Goal: Task Accomplishment & Management: Manage account settings

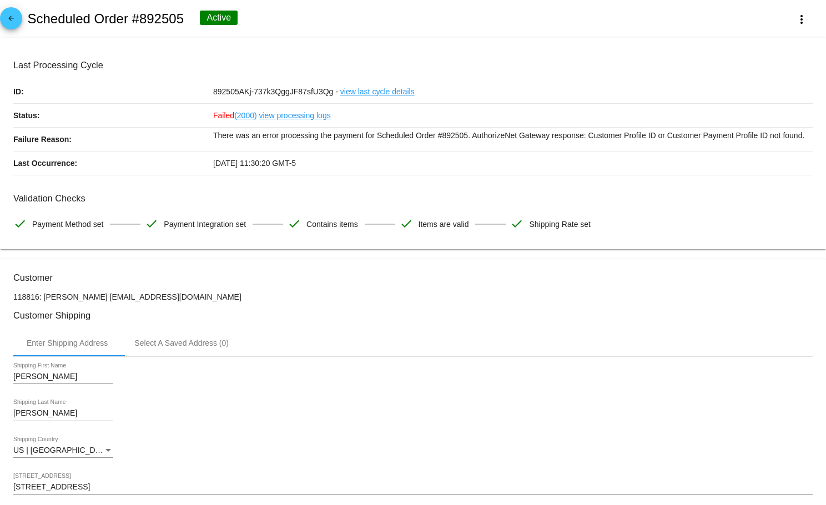
scroll to position [874, 0]
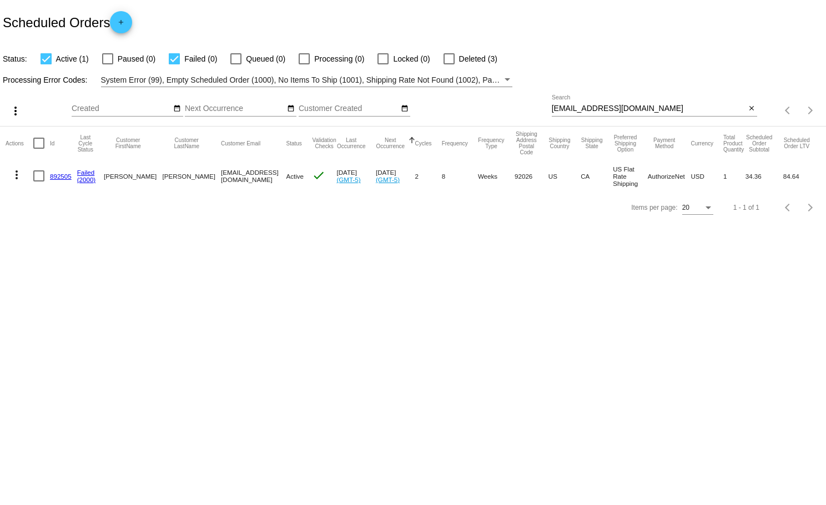
click at [198, 213] on div "Items per page: 20 1 - 1 of 1" at bounding box center [413, 207] width 826 height 31
click at [173, 59] on div at bounding box center [174, 58] width 11 height 11
click at [174, 64] on input "Failed (0)" at bounding box center [174, 64] width 1 height 1
checkbox input "false"
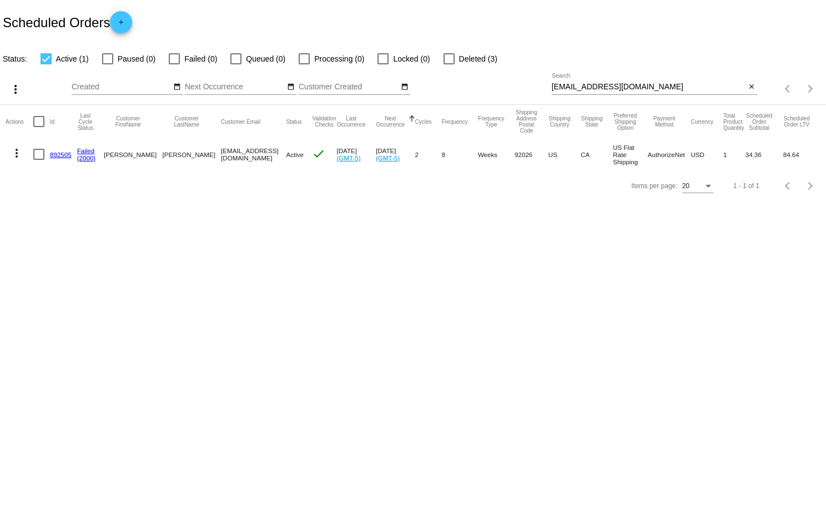
click at [17, 156] on mat-icon "more_vert" at bounding box center [16, 153] width 13 height 13
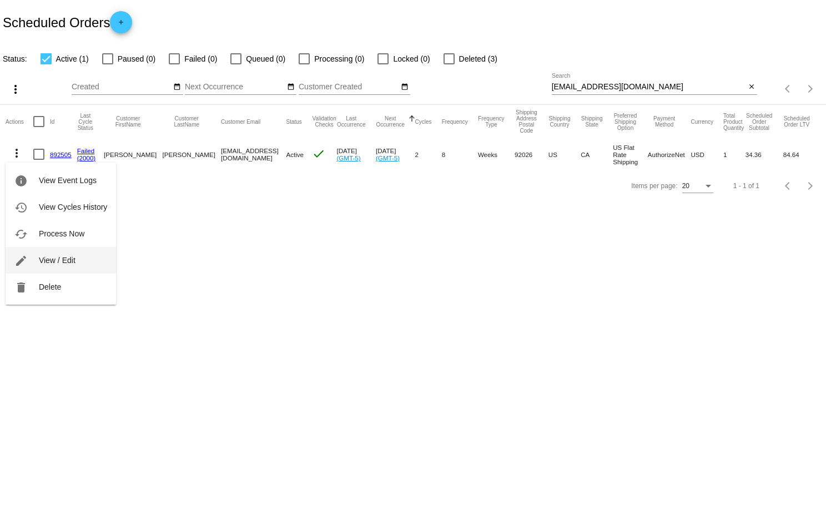
click at [73, 263] on span "View / Edit" at bounding box center [57, 260] width 37 height 9
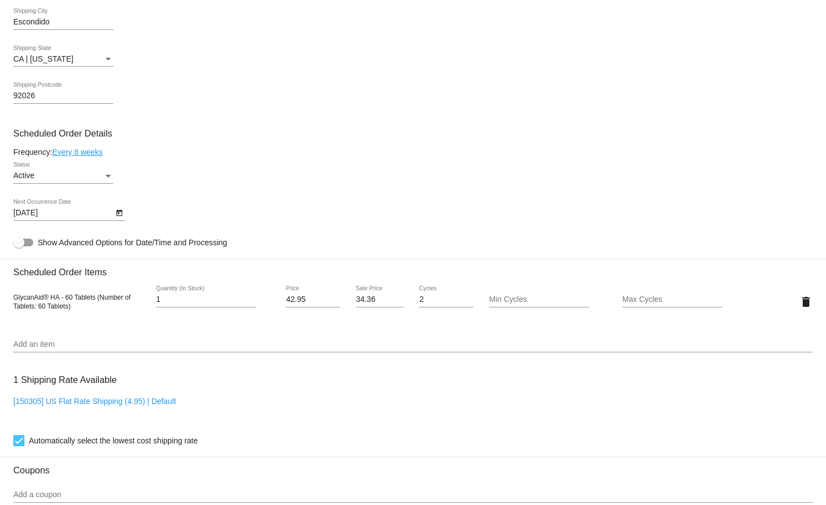
scroll to position [570, 0]
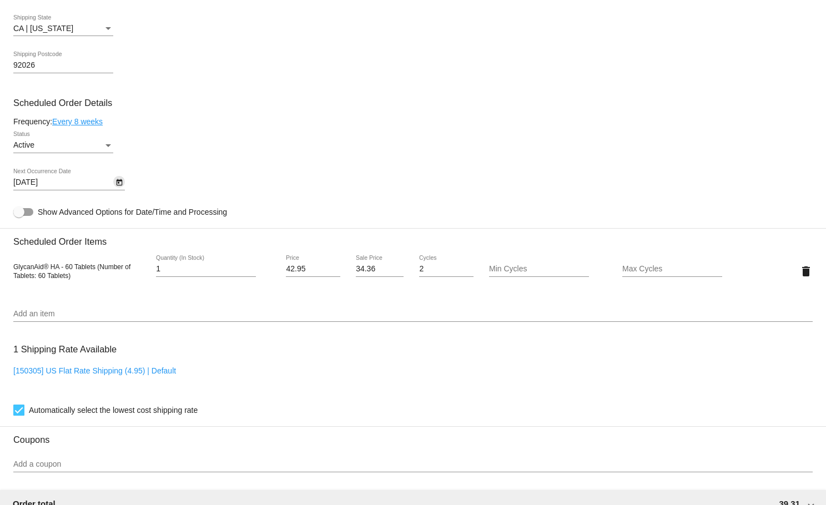
click at [122, 188] on icon "Open calendar" at bounding box center [119, 182] width 8 height 13
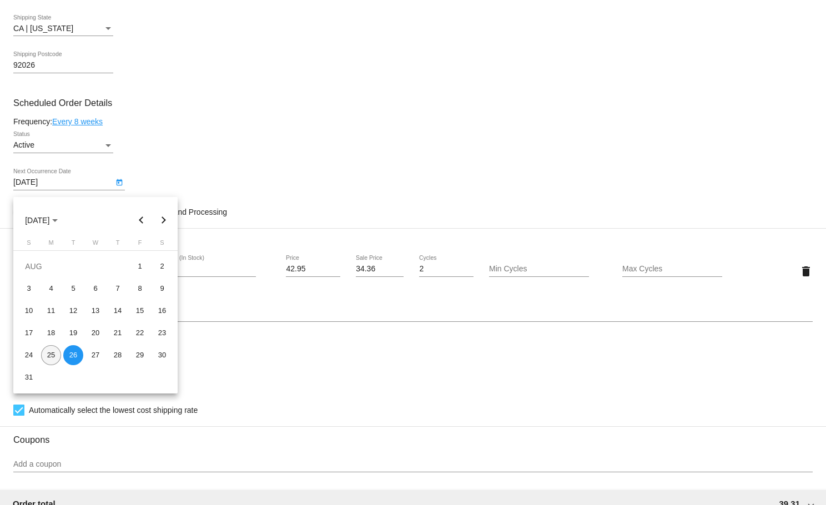
click at [54, 354] on div "25" at bounding box center [51, 355] width 20 height 20
type input "8/25/2025"
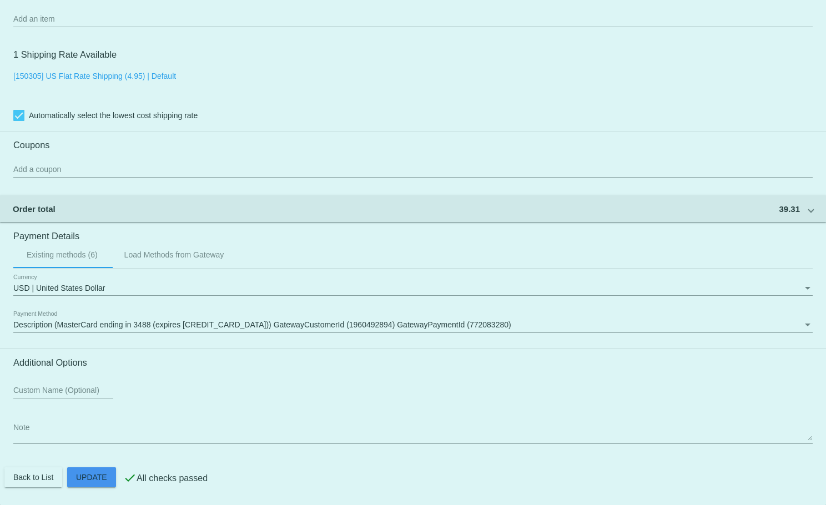
scroll to position [874, 0]
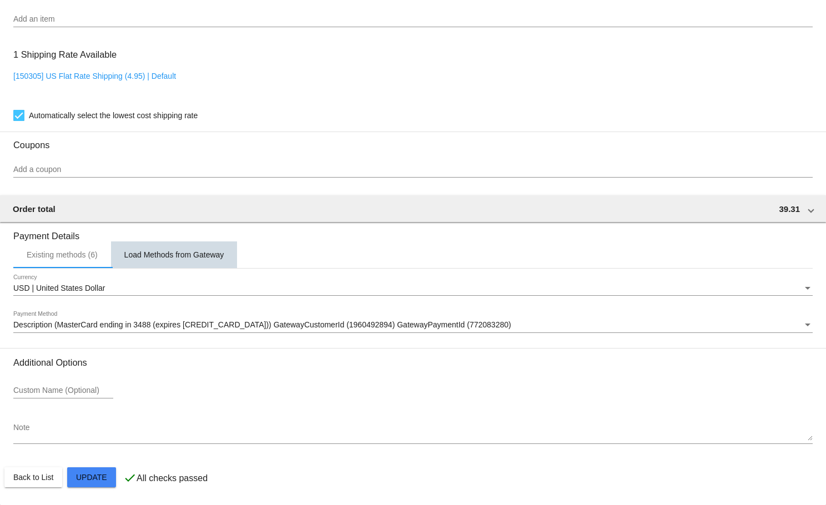
click at [164, 255] on div "Load Methods from Gateway" at bounding box center [174, 254] width 100 height 9
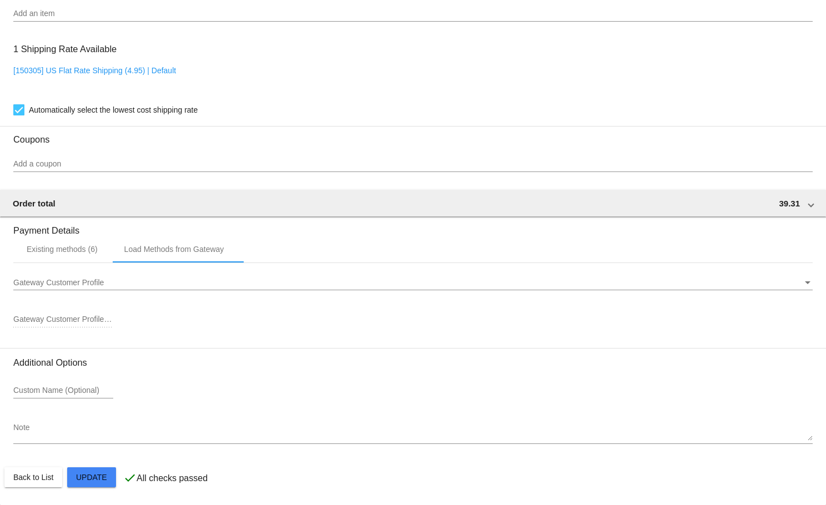
click at [116, 283] on div "Gateway Customer Profile" at bounding box center [407, 283] width 789 height 9
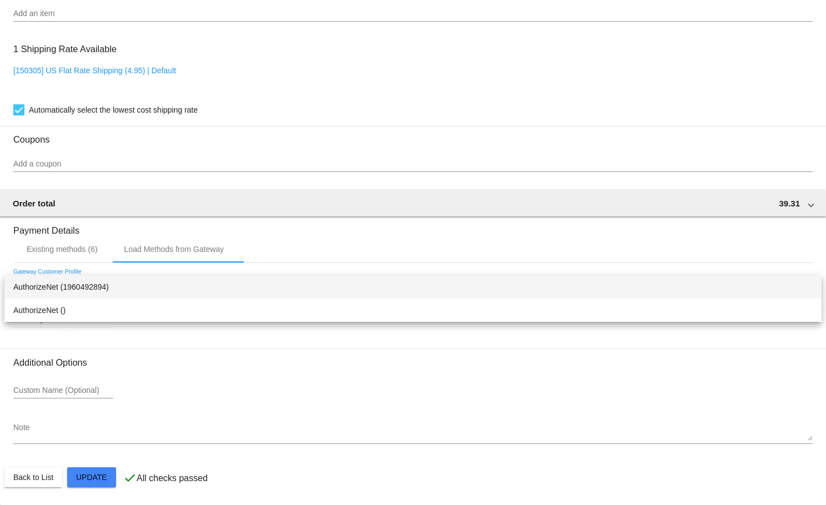
click at [107, 288] on span "AuthorizeNet (1960492894)" at bounding box center [412, 286] width 799 height 23
type input "1960492894"
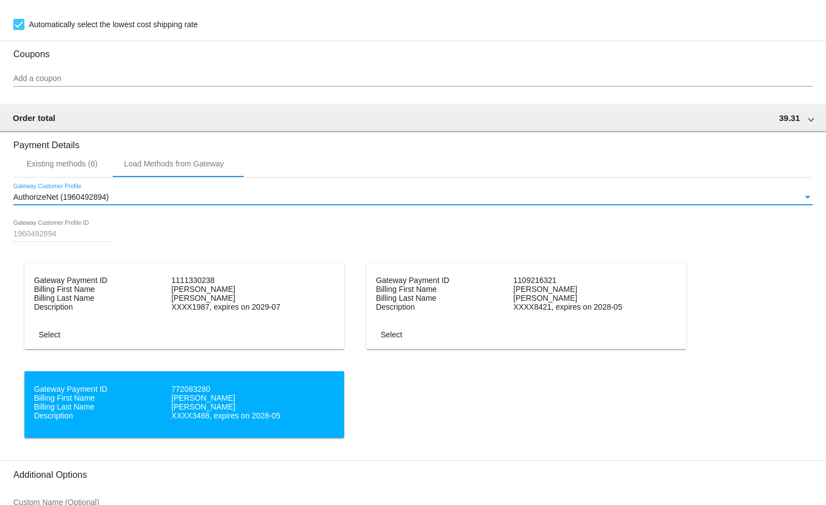
scroll to position [957, 0]
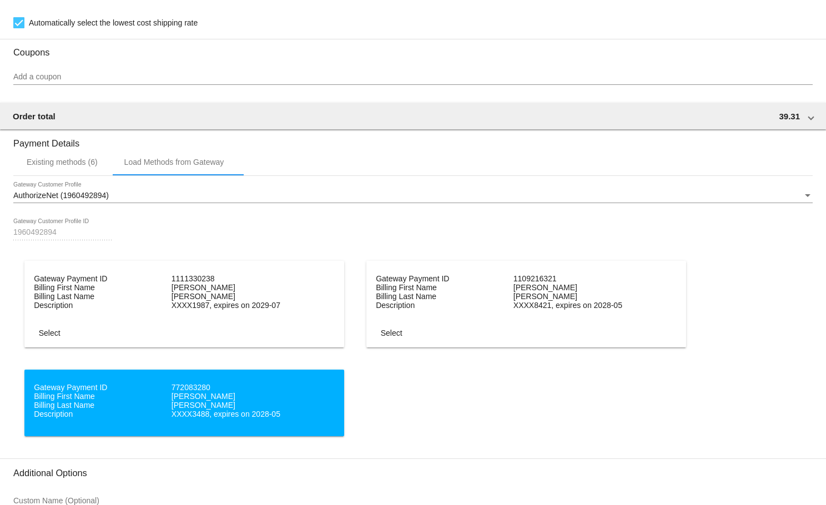
click at [264, 310] on dt "XXXX1987, expires on 2029-07" at bounding box center [239, 305] width 135 height 9
click at [54, 338] on span "Select" at bounding box center [50, 333] width 22 height 9
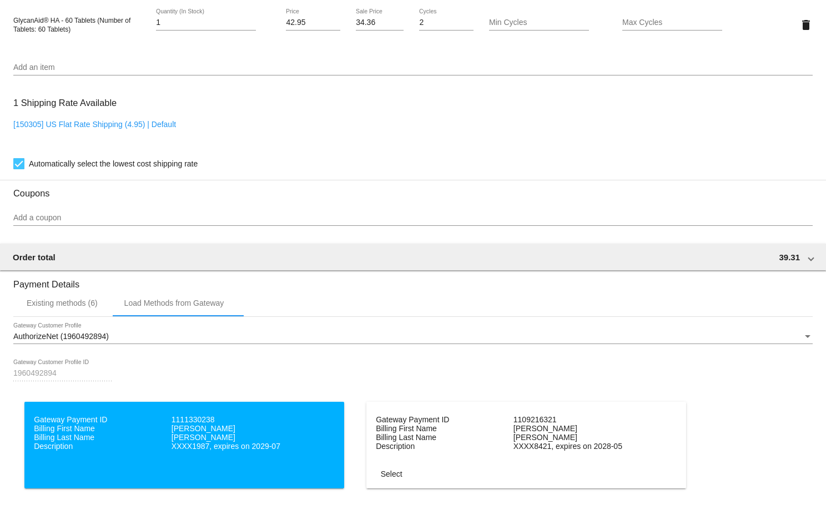
scroll to position [818, 0]
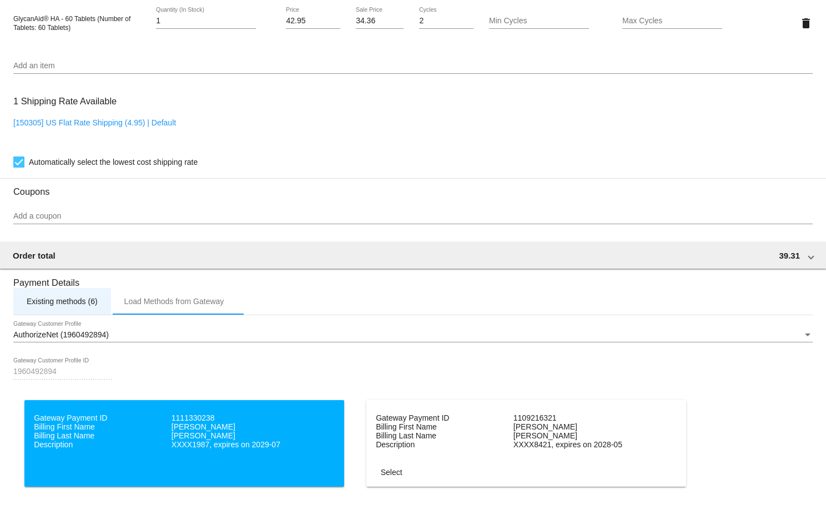
click at [75, 306] on div "Existing methods (6)" at bounding box center [62, 301] width 71 height 9
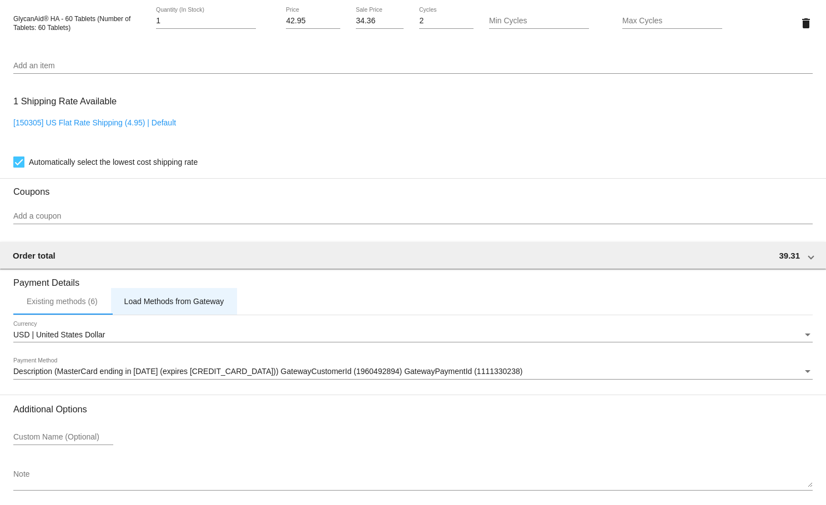
click at [190, 306] on div "Load Methods from Gateway" at bounding box center [174, 301] width 100 height 9
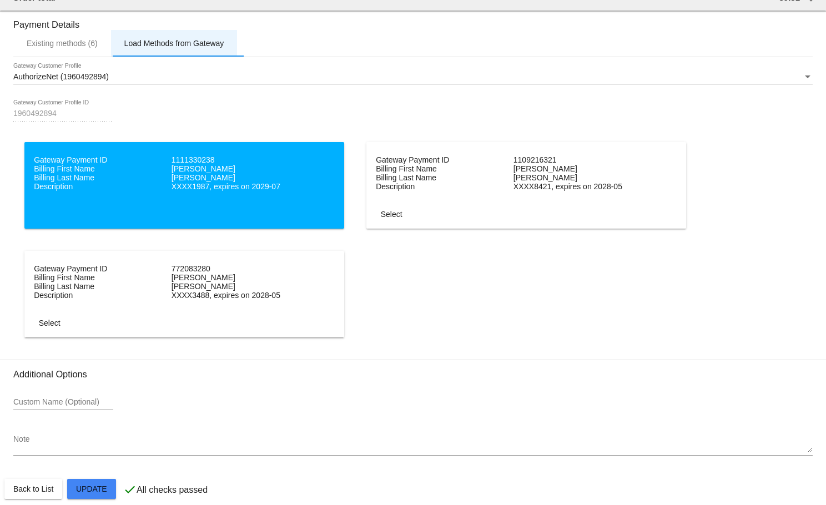
scroll to position [1101, 0]
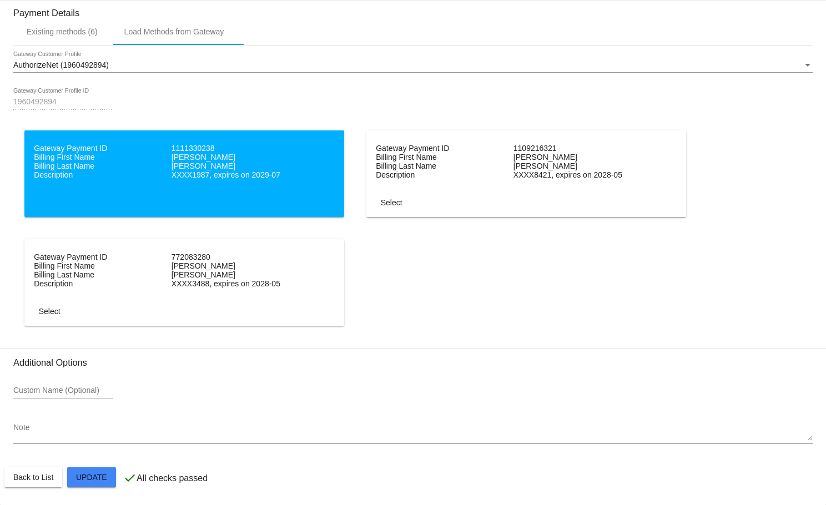
click at [109, 487] on mat-card-actions "Back to List Update" at bounding box center [412, 477] width 817 height 29
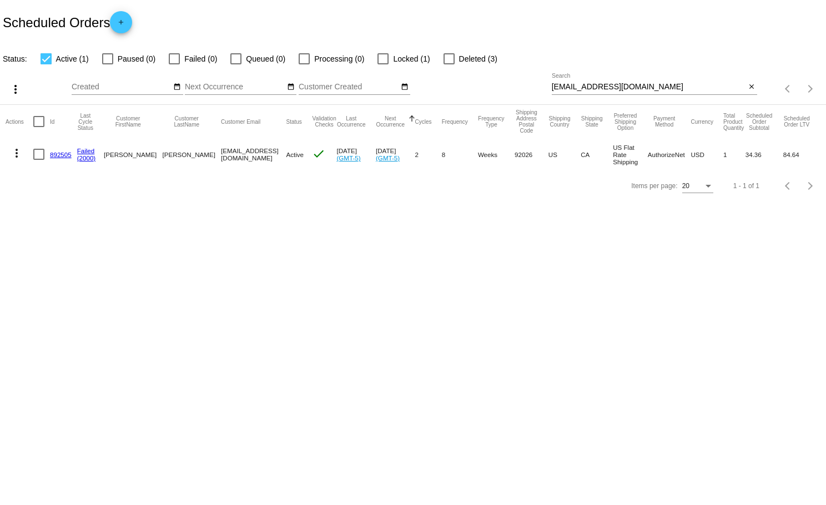
click at [16, 153] on mat-icon "more_vert" at bounding box center [16, 153] width 13 height 13
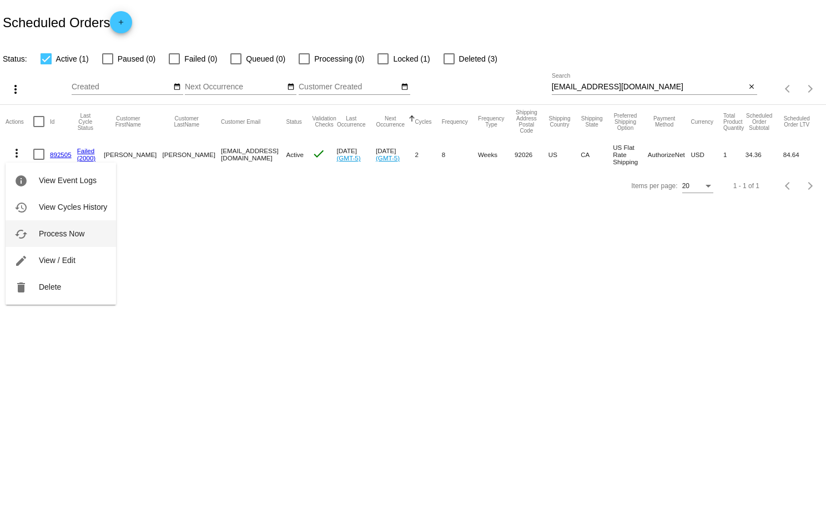
click at [85, 232] on button "cached Process Now" at bounding box center [61, 233] width 110 height 27
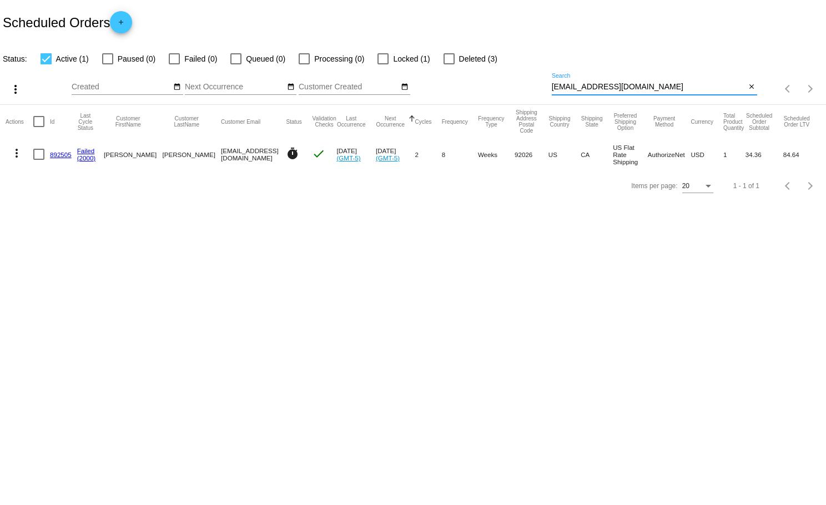
drag, startPoint x: 615, startPoint y: 86, endPoint x: 563, endPoint y: 85, distance: 52.2
click at [563, 85] on input "[EMAIL_ADDRESS][DOMAIN_NAME]" at bounding box center [649, 87] width 194 height 9
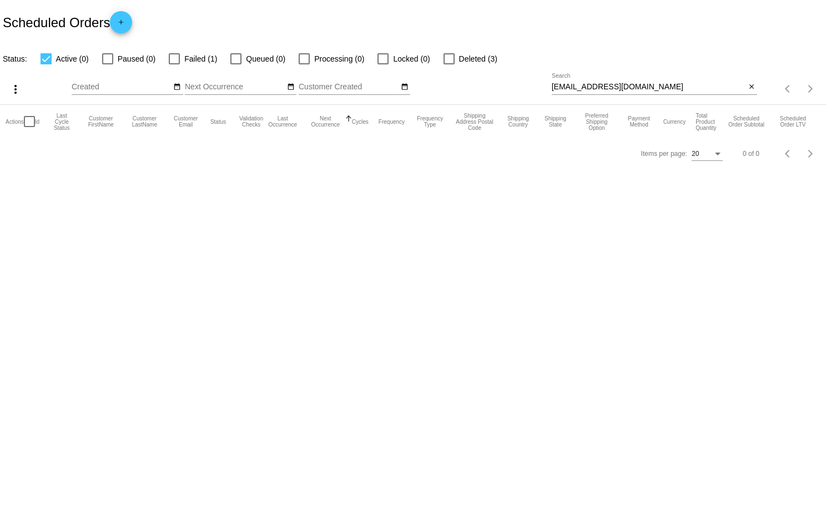
click at [174, 58] on div at bounding box center [174, 58] width 11 height 11
click at [174, 64] on input "Failed (1)" at bounding box center [174, 64] width 1 height 1
checkbox input "true"
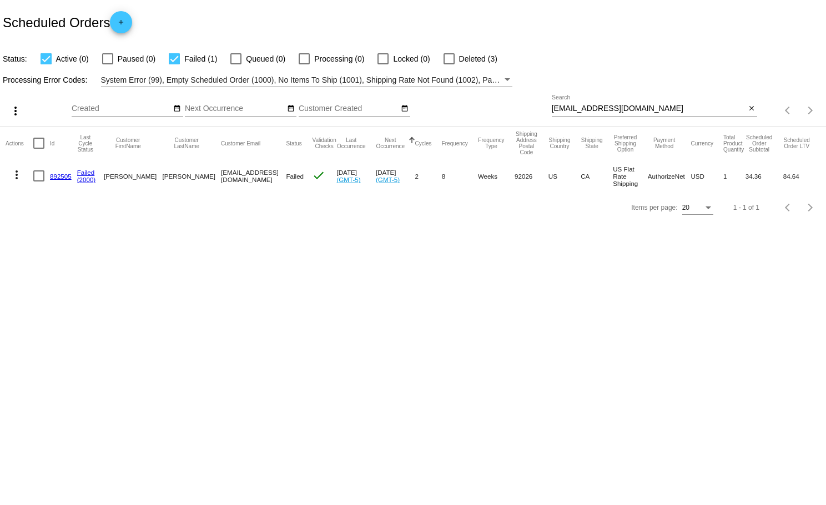
click at [62, 173] on link "892505" at bounding box center [61, 176] width 22 height 7
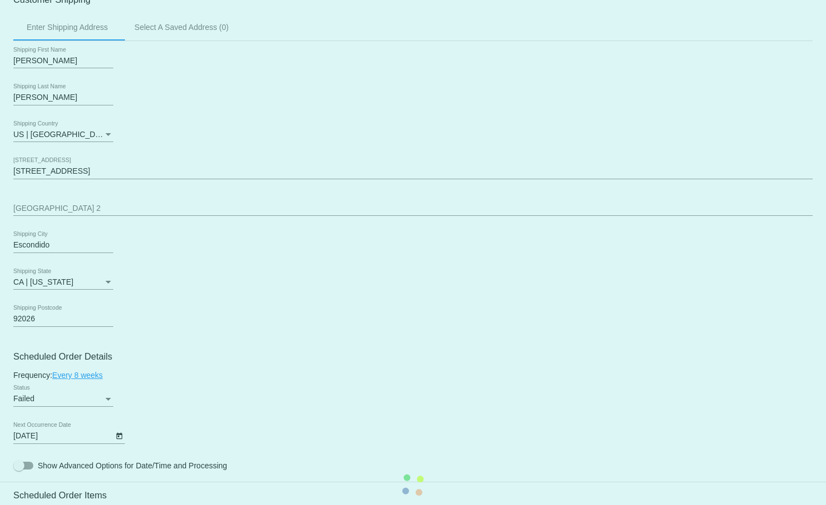
scroll to position [380, 0]
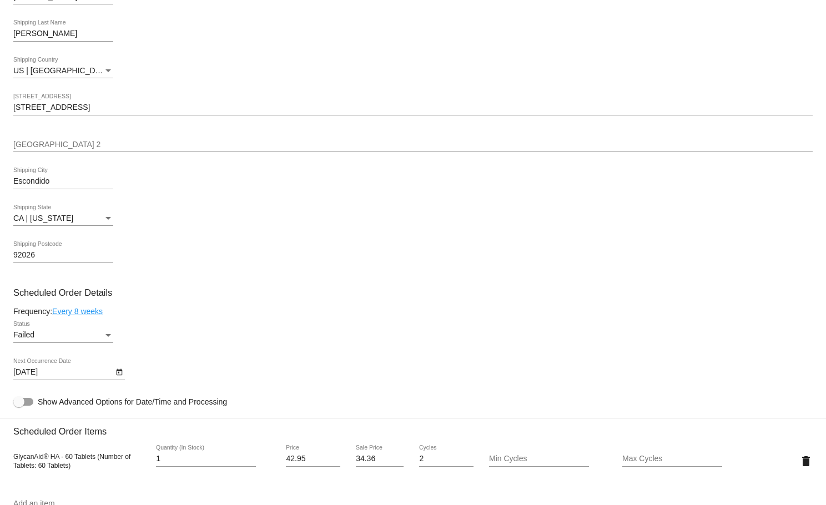
click at [107, 337] on div "Status" at bounding box center [108, 335] width 6 height 3
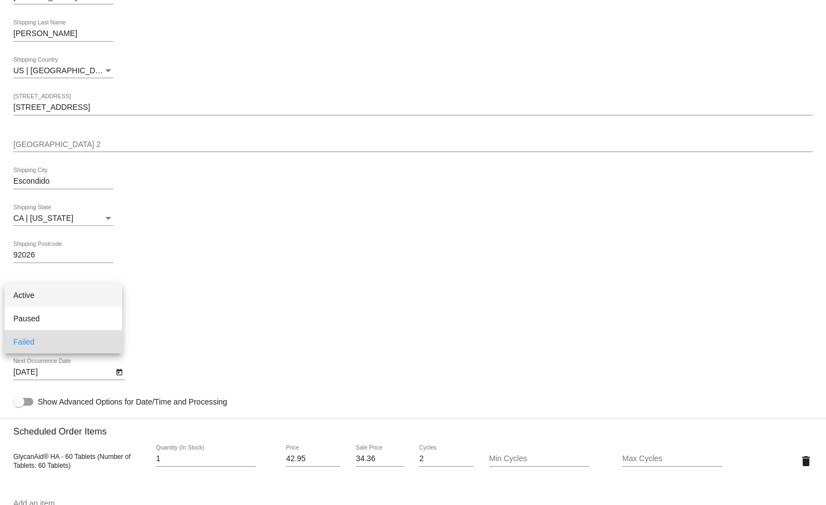
click at [37, 299] on span "Active" at bounding box center [63, 295] width 100 height 23
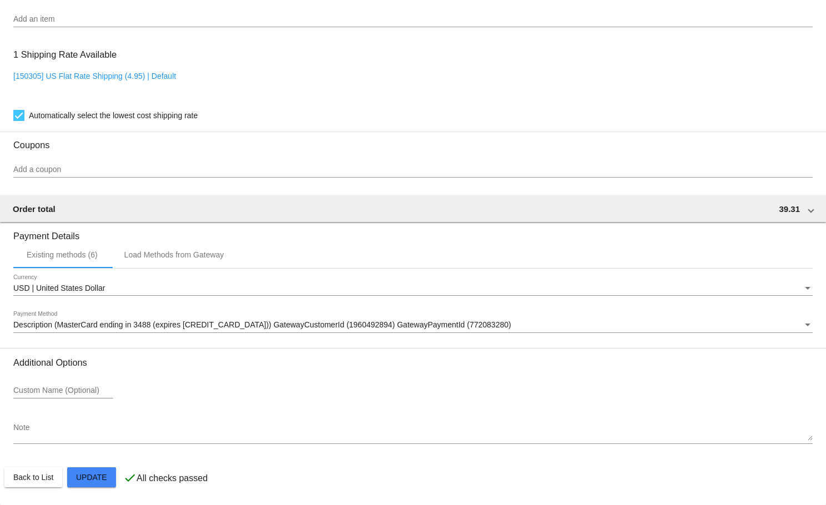
scroll to position [874, 0]
click at [180, 253] on div "Load Methods from Gateway" at bounding box center [174, 254] width 100 height 9
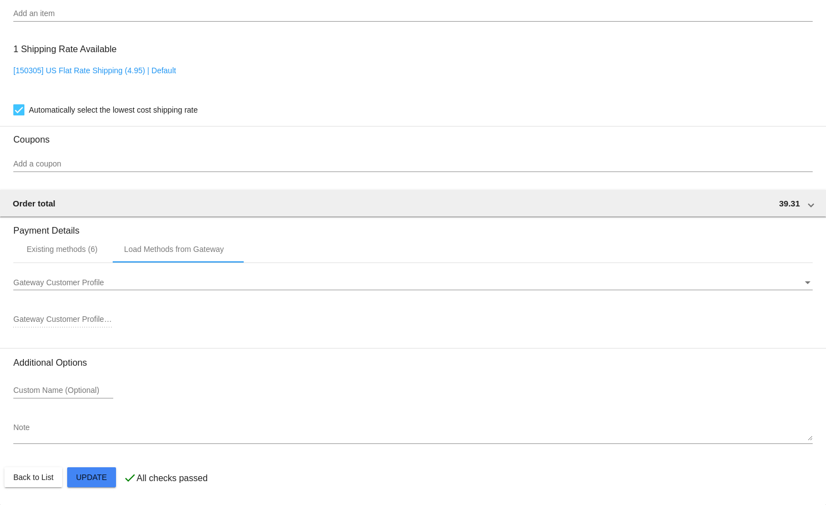
click at [103, 286] on span "Gateway Customer Profile" at bounding box center [58, 282] width 90 height 9
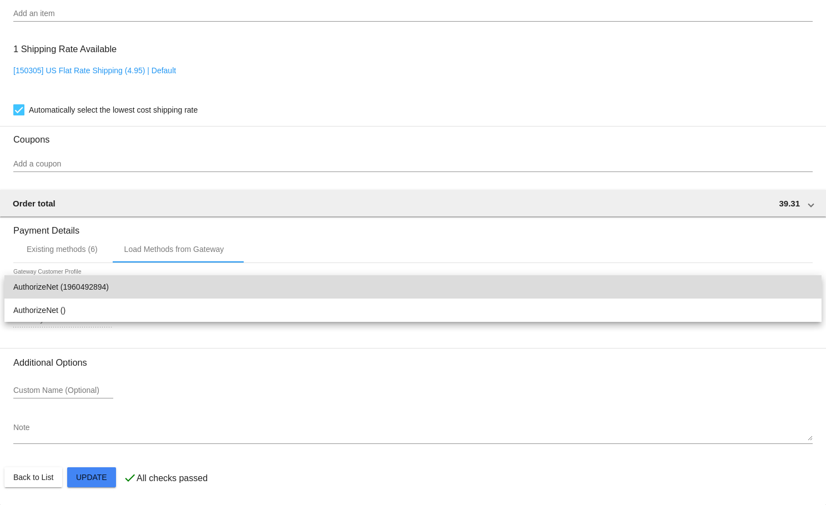
click at [94, 285] on span "AuthorizeNet (1960492894)" at bounding box center [412, 286] width 799 height 23
type input "1960492894"
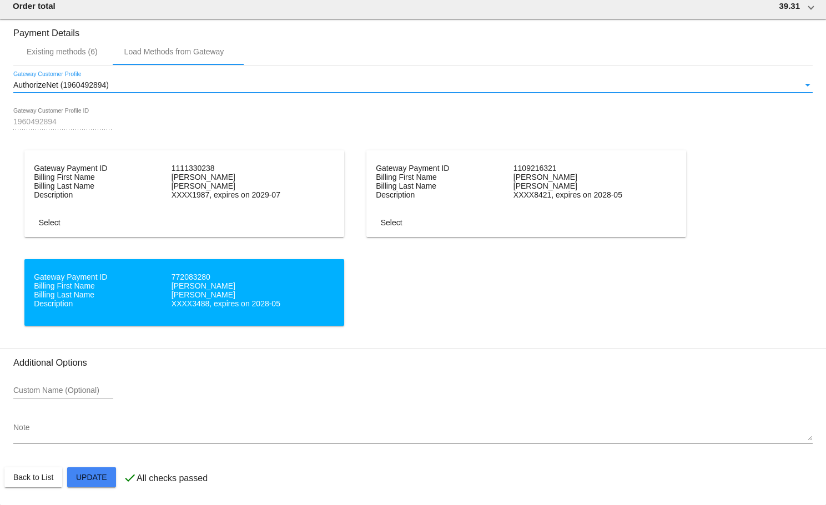
scroll to position [1081, 0]
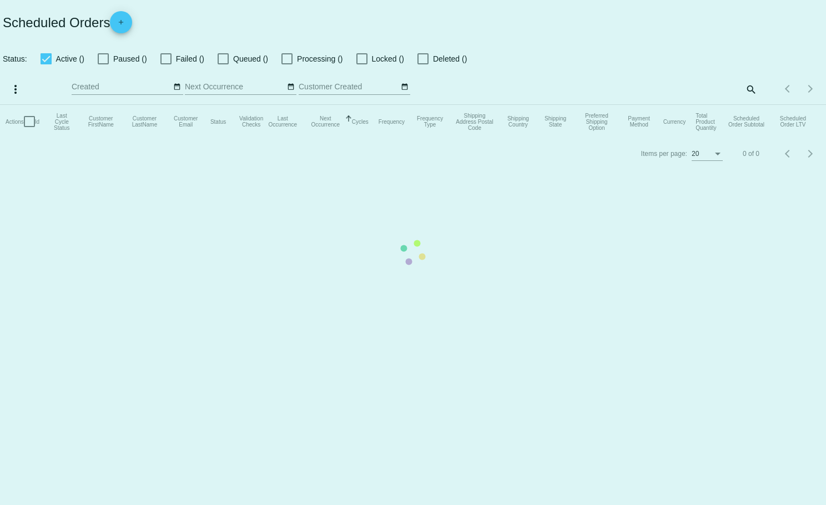
checkbox input "true"
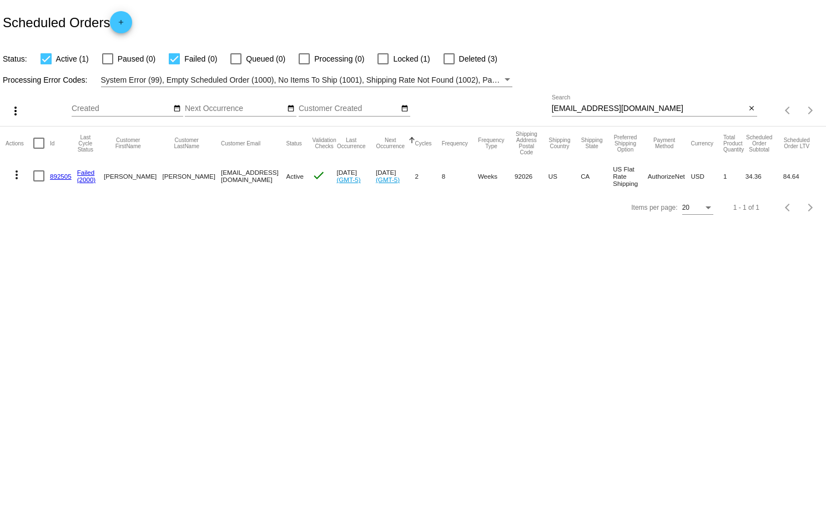
click at [14, 174] on mat-icon "more_vert" at bounding box center [16, 174] width 13 height 13
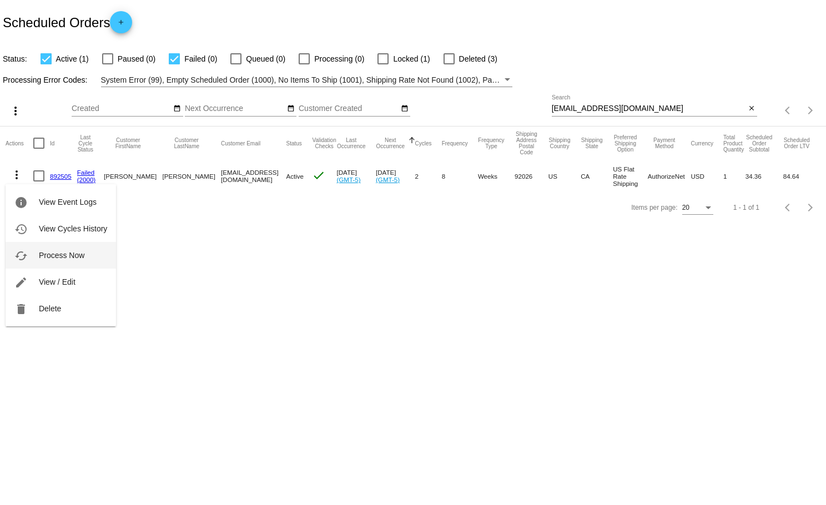
click at [72, 255] on span "Process Now" at bounding box center [62, 255] width 46 height 9
